Goal: Task Accomplishment & Management: Complete application form

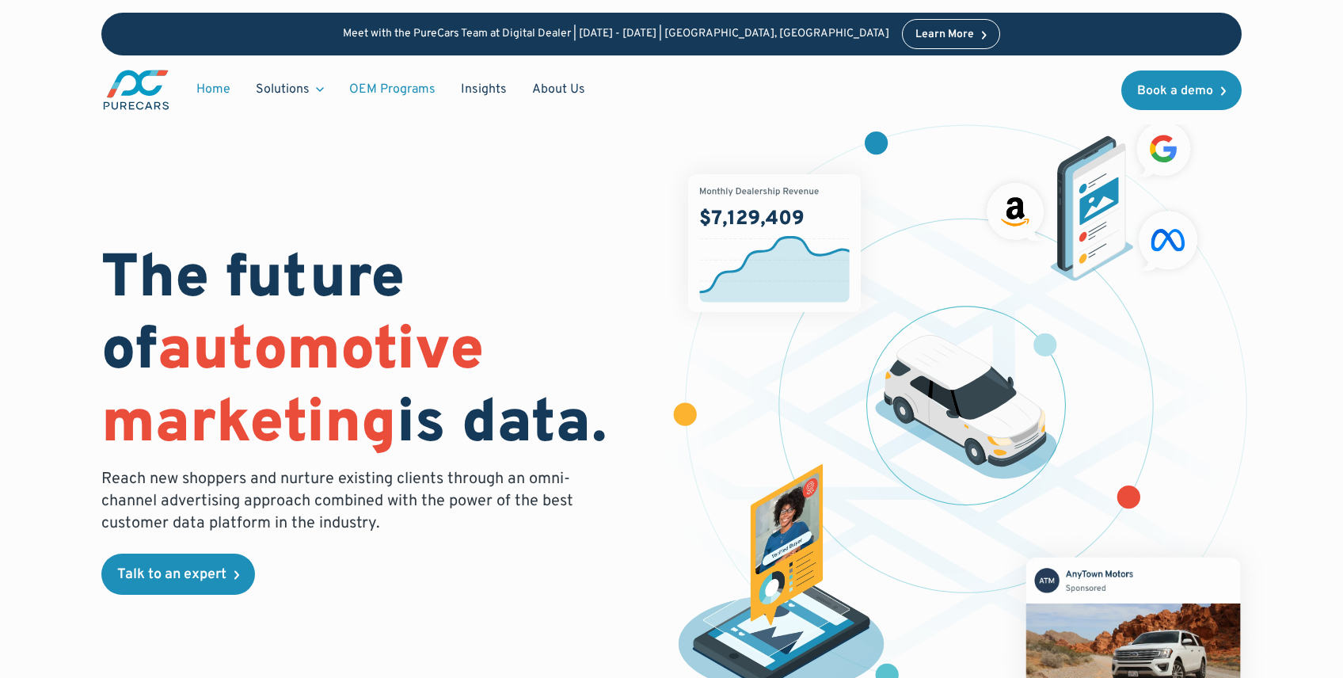
click at [395, 95] on link "OEM Programs" at bounding box center [392, 89] width 112 height 30
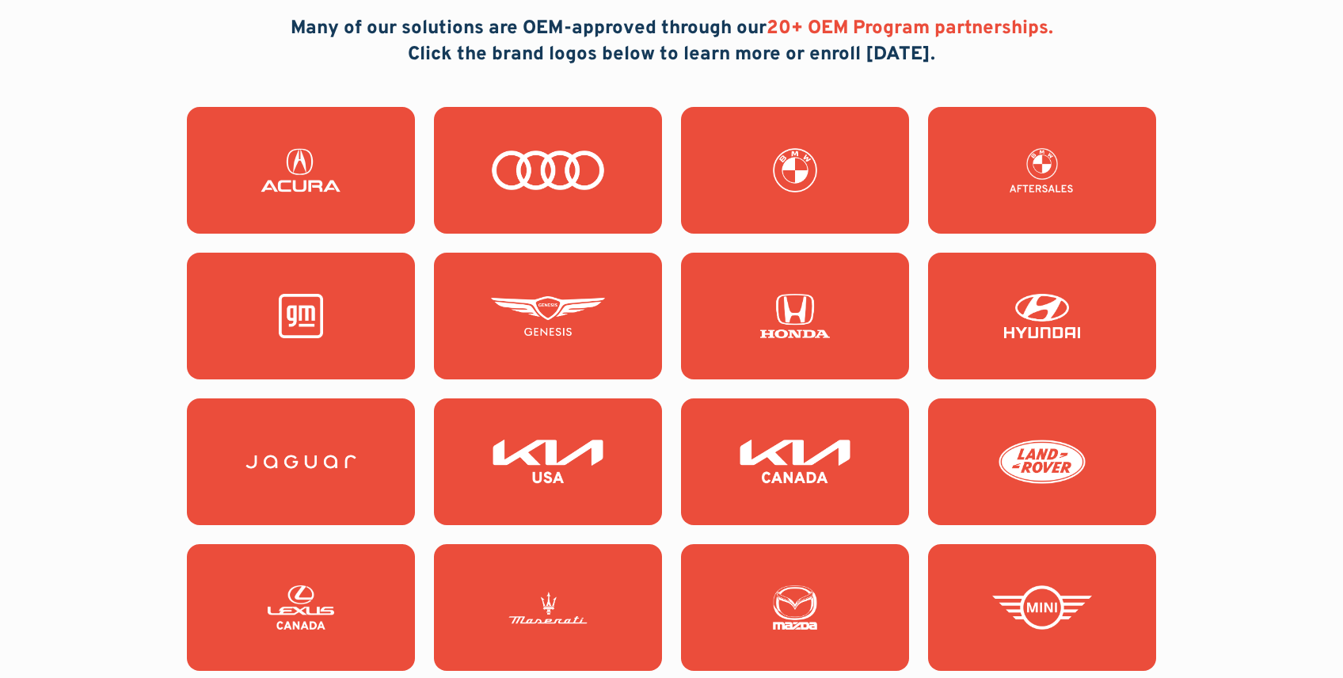
scroll to position [1468, 0]
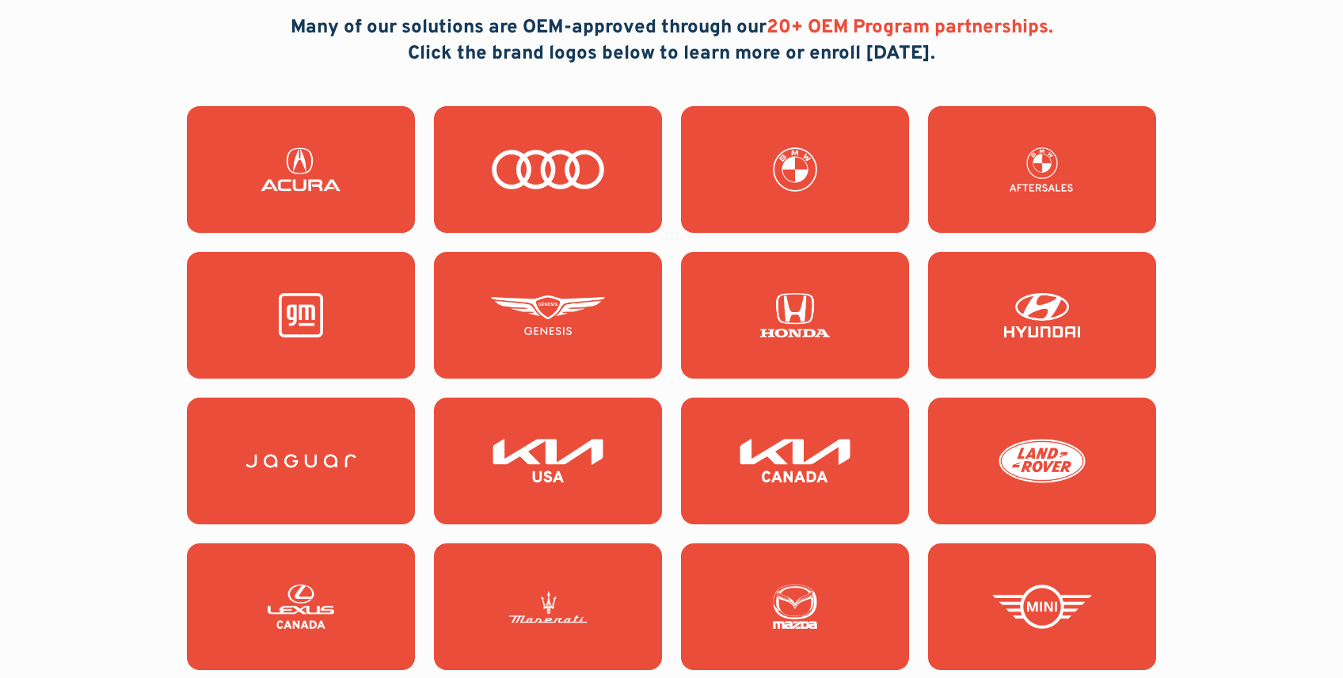
click at [305, 329] on img at bounding box center [301, 315] width 114 height 44
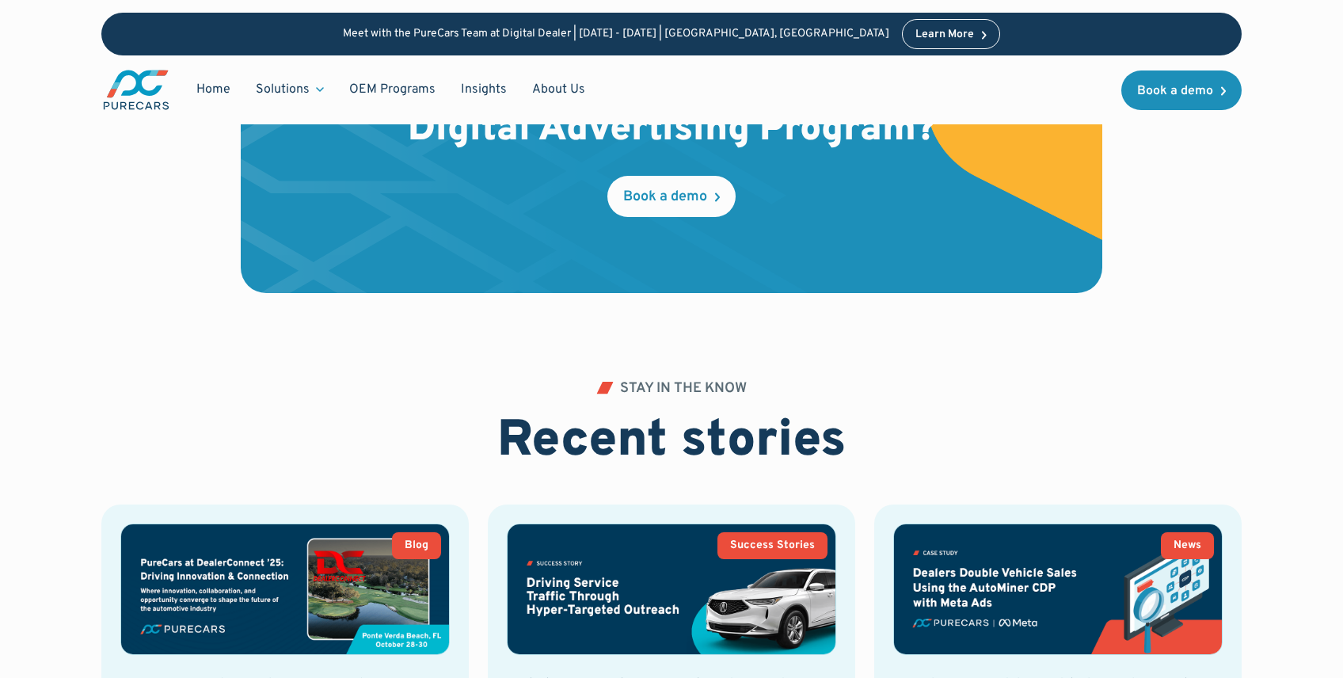
scroll to position [3284, 0]
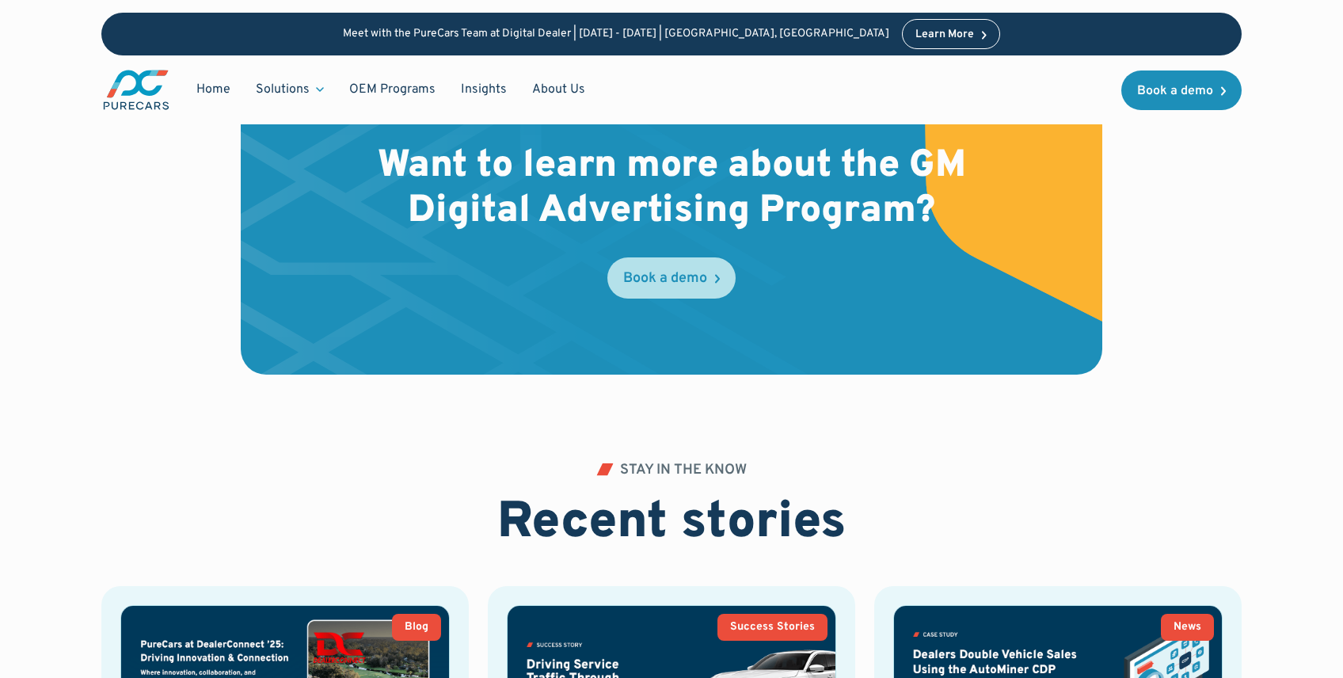
click at [670, 283] on div "Book a demo" at bounding box center [665, 279] width 84 height 14
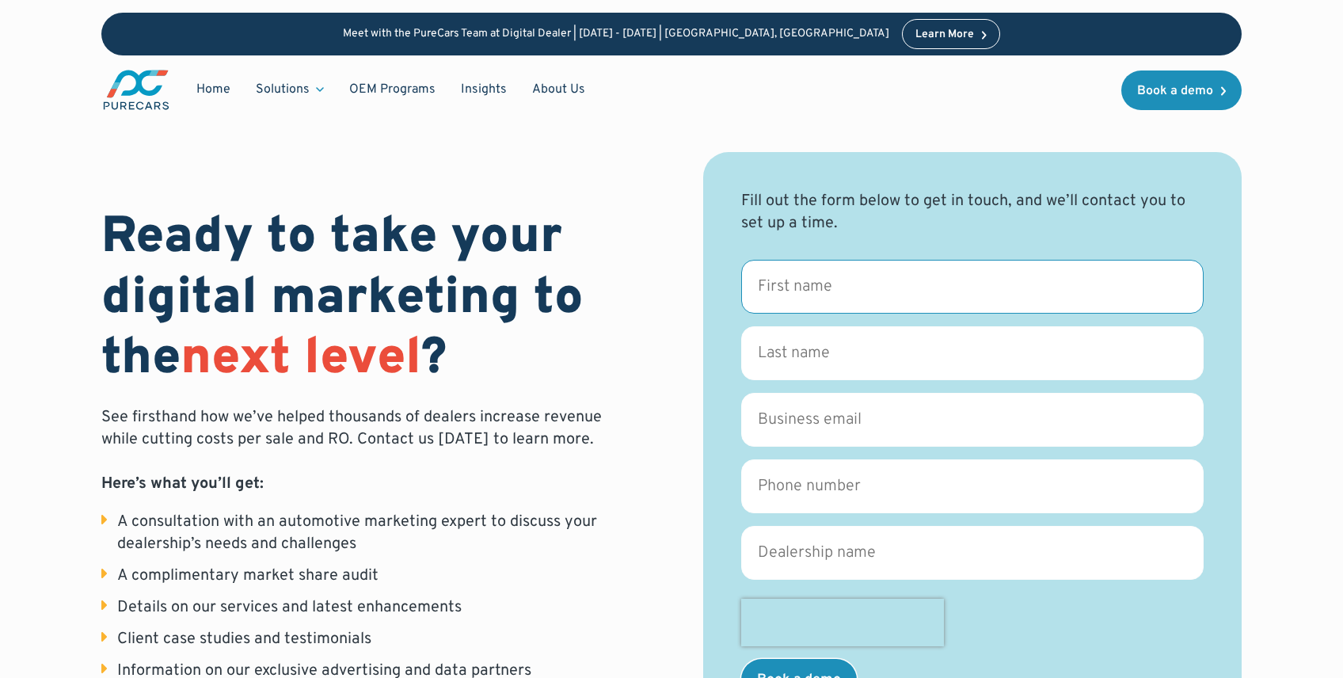
click at [826, 293] on input "First name *" at bounding box center [972, 287] width 462 height 54
type input "Larry"
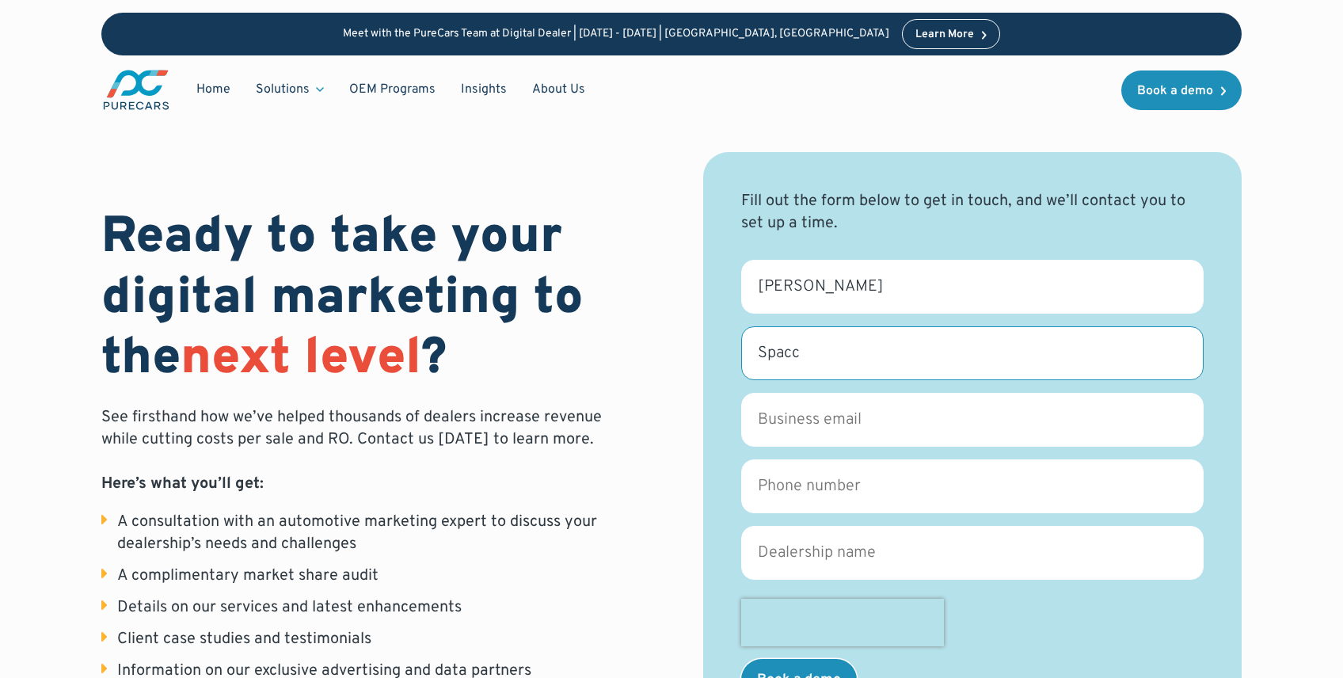
type input "Spacc"
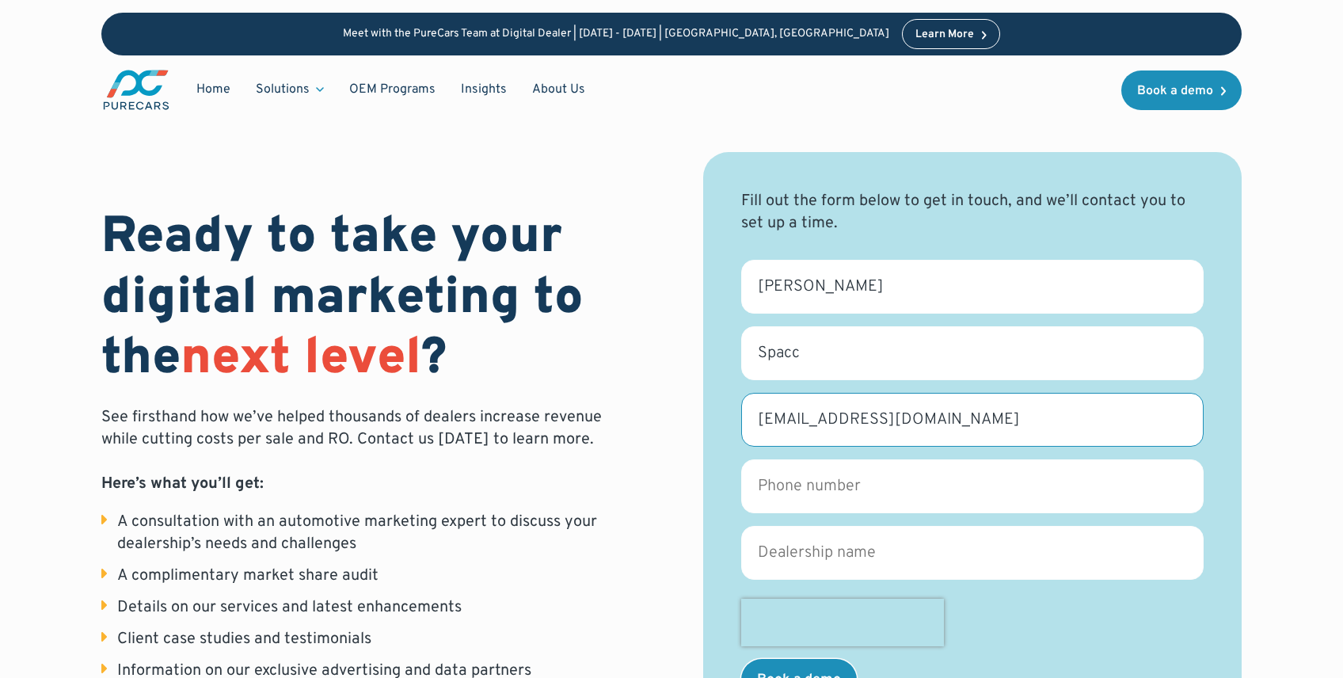
type input "Lspacc@gmail.com"
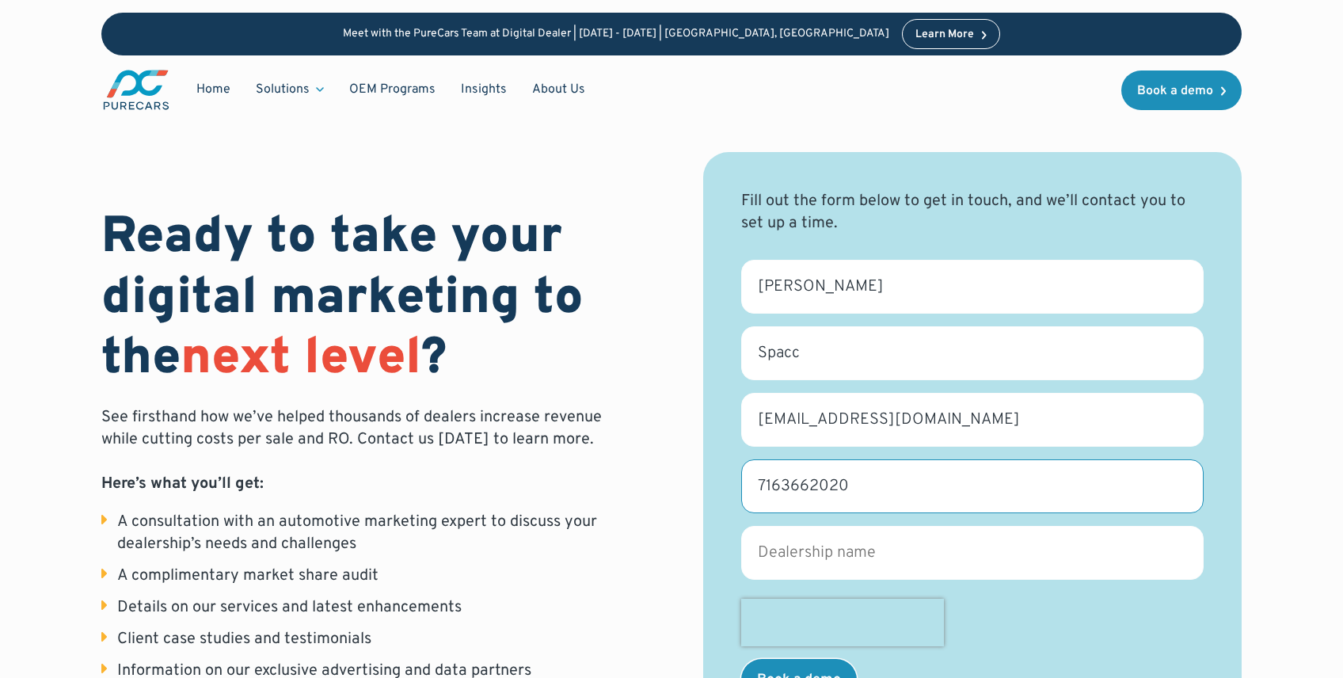
type input "7163662020"
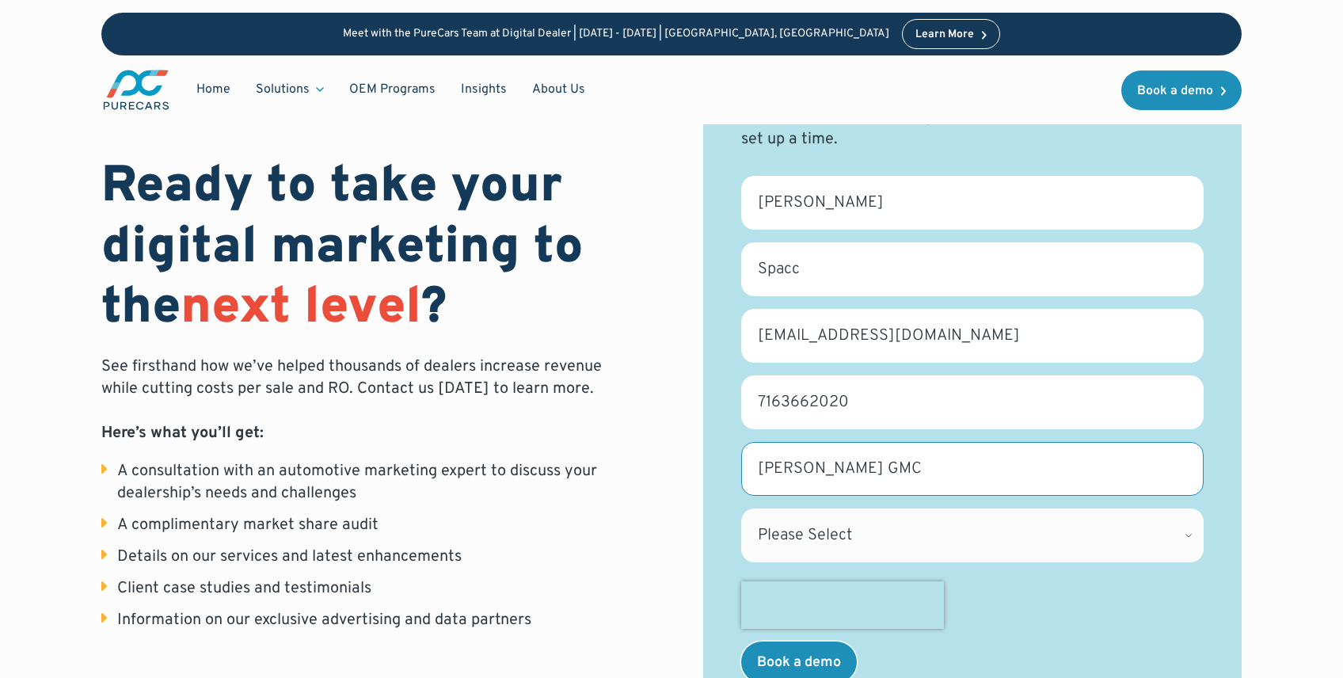
scroll to position [158, 0]
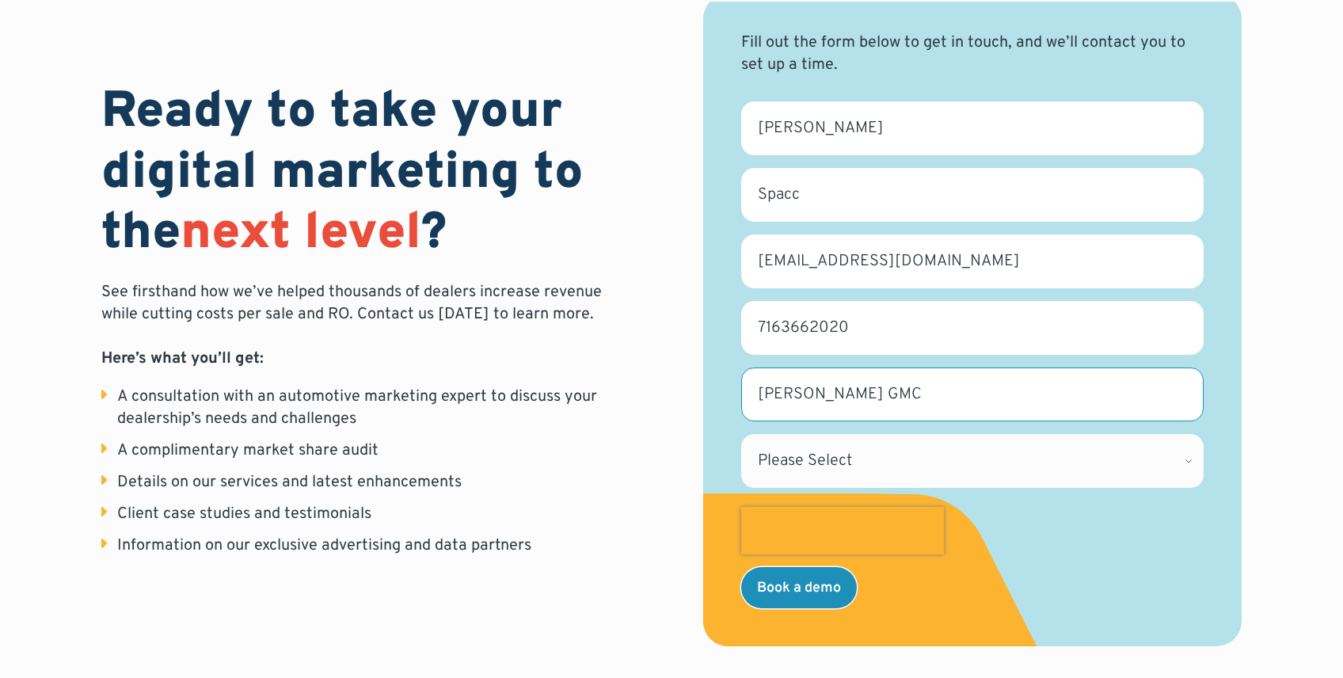
type input "Larry Spacc GMC"
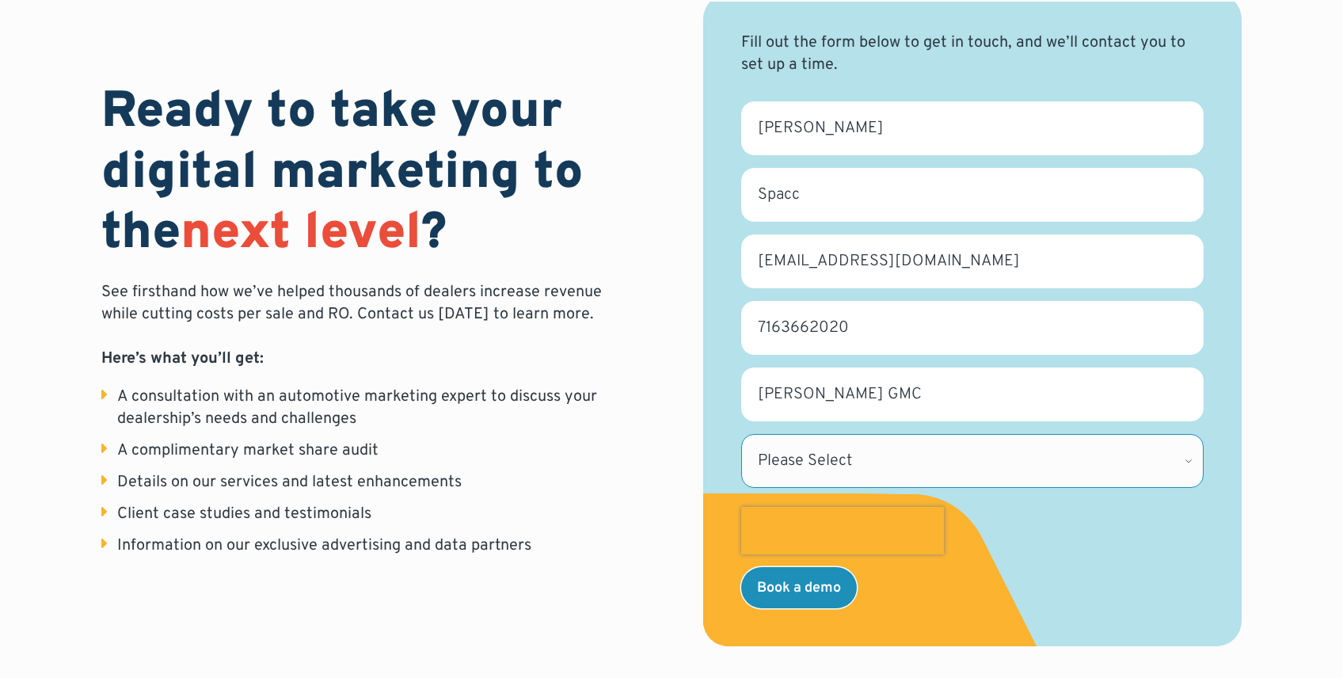
click at [864, 451] on select "Please Select Alabama Alaska Alberta Arizona Arkansas British Columbia Californ…" at bounding box center [972, 461] width 462 height 54
select select "NY"
click at [741, 434] on select "Please Select Alabama Alaska Alberta Arizona Arkansas British Columbia Californ…" at bounding box center [972, 461] width 462 height 54
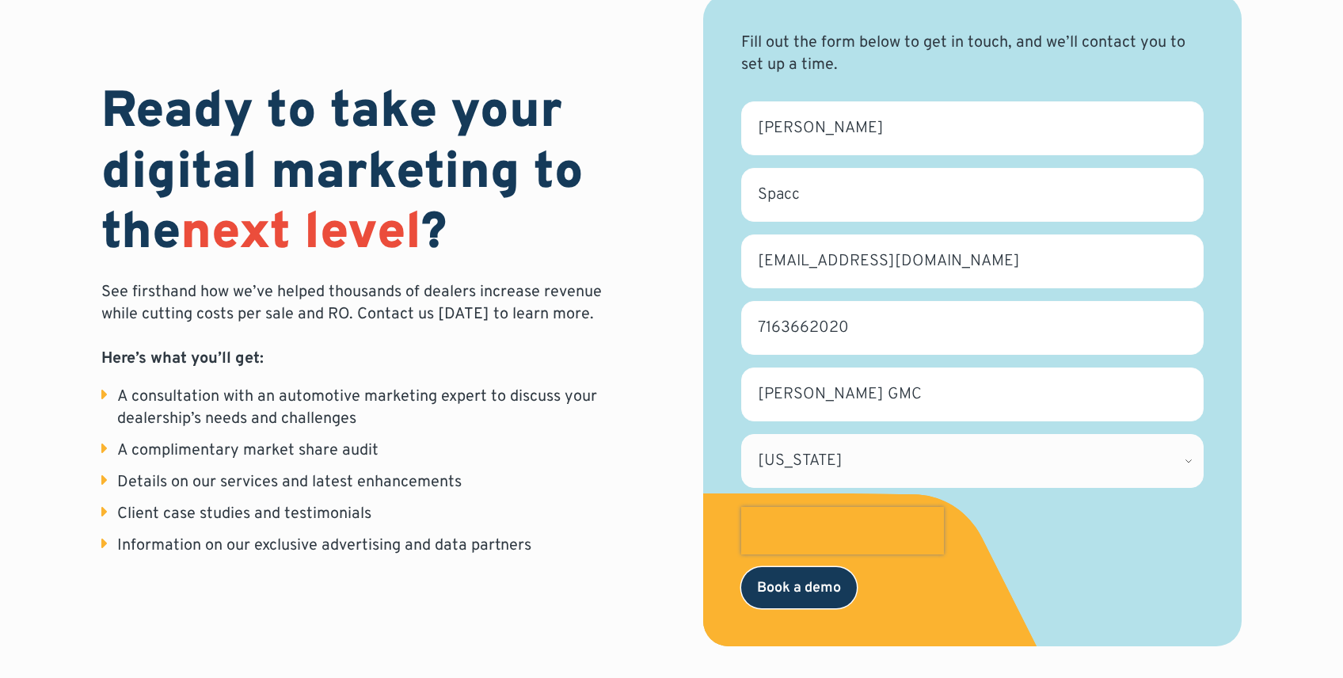
click at [796, 598] on input "Book a demo" at bounding box center [799, 587] width 116 height 41
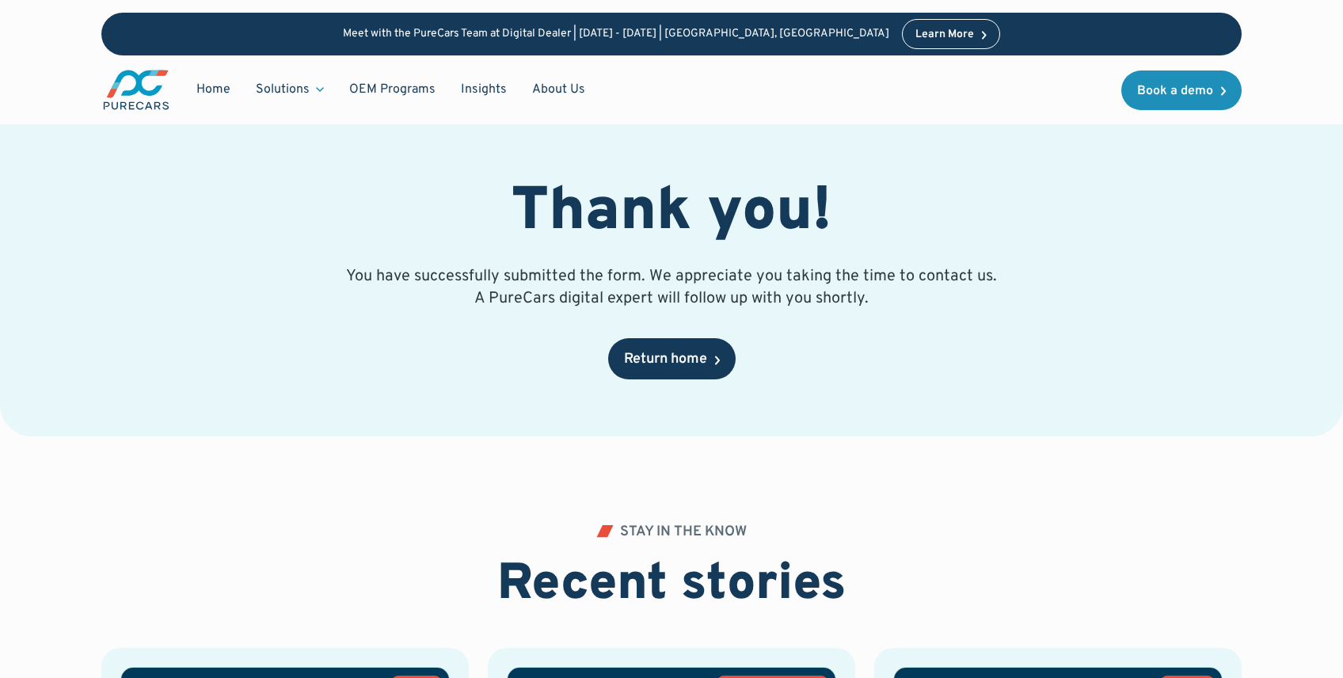
click at [701, 356] on div "Return home" at bounding box center [665, 359] width 83 height 14
